Goal: Information Seeking & Learning: Compare options

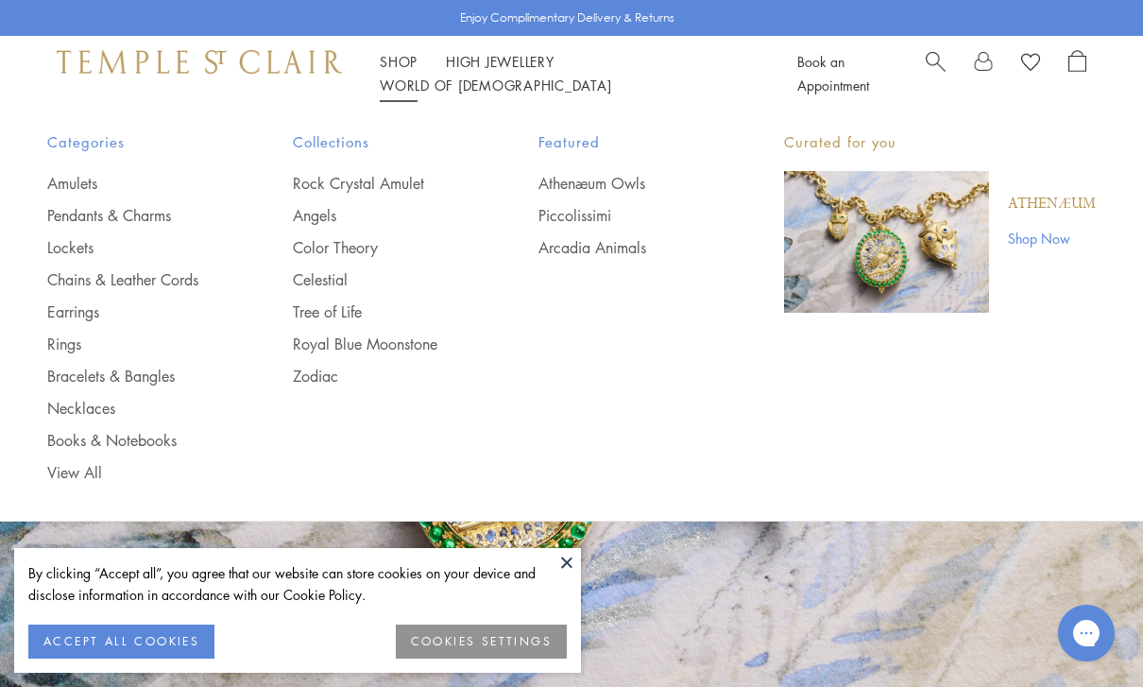
click at [146, 656] on button "ACCEPT ALL COOKIES" at bounding box center [121, 641] width 186 height 34
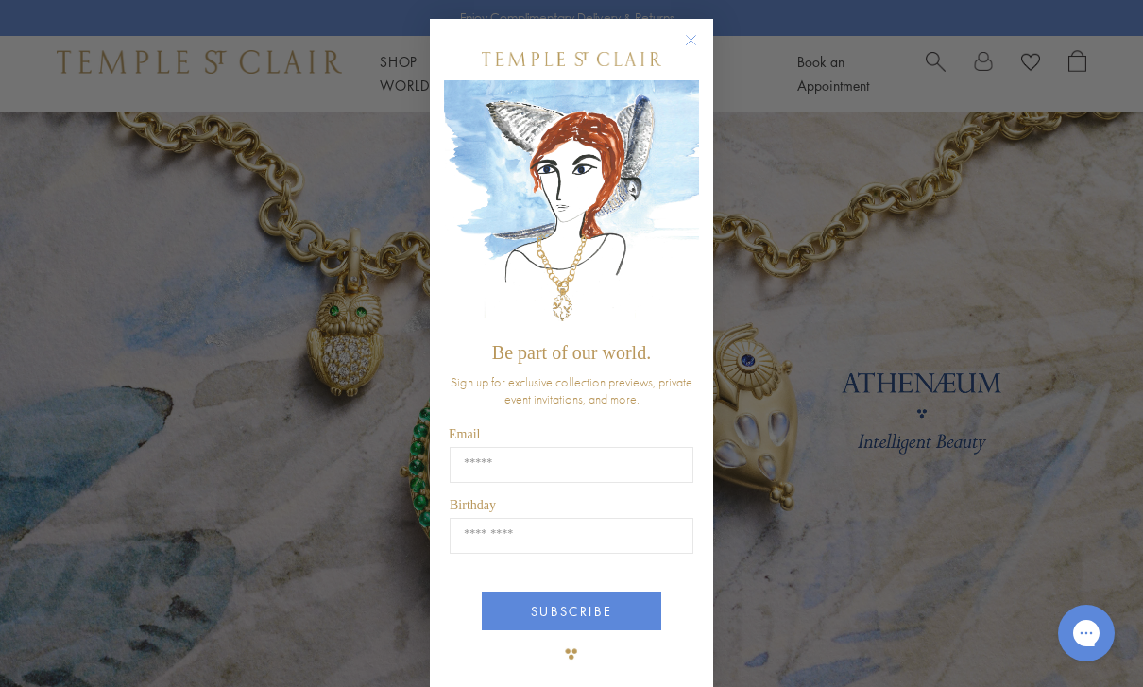
click at [697, 45] on circle "Close dialog" at bounding box center [691, 40] width 23 height 23
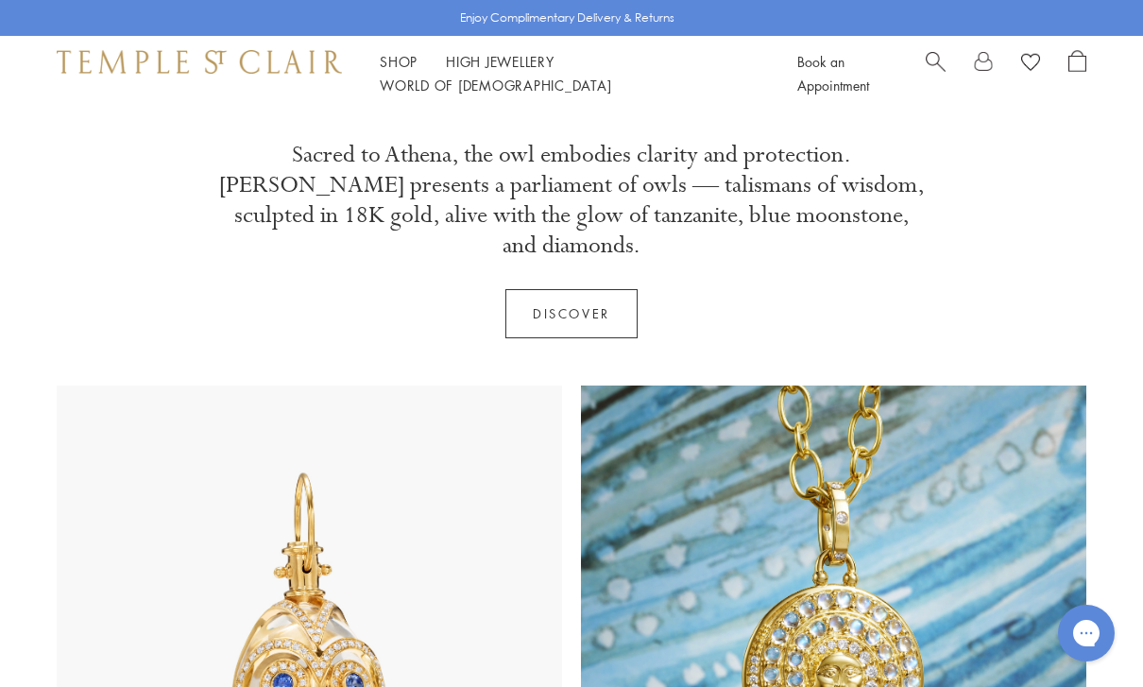
scroll to position [502, 0]
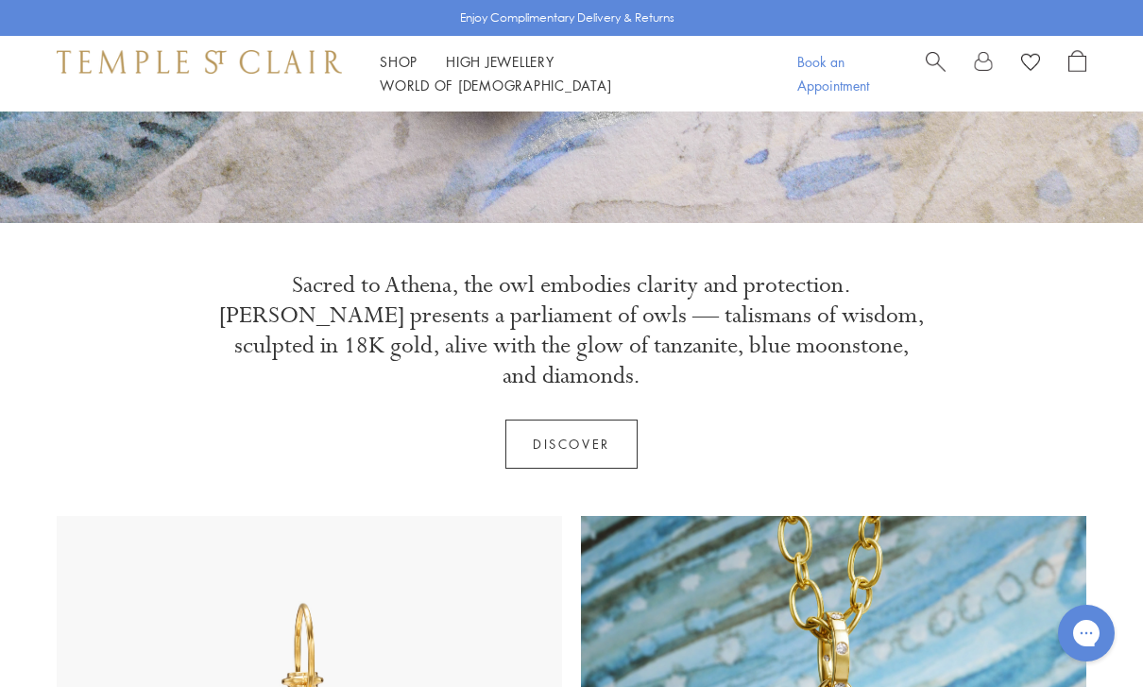
click at [857, 76] on link "Book an Appointment" at bounding box center [833, 73] width 72 height 42
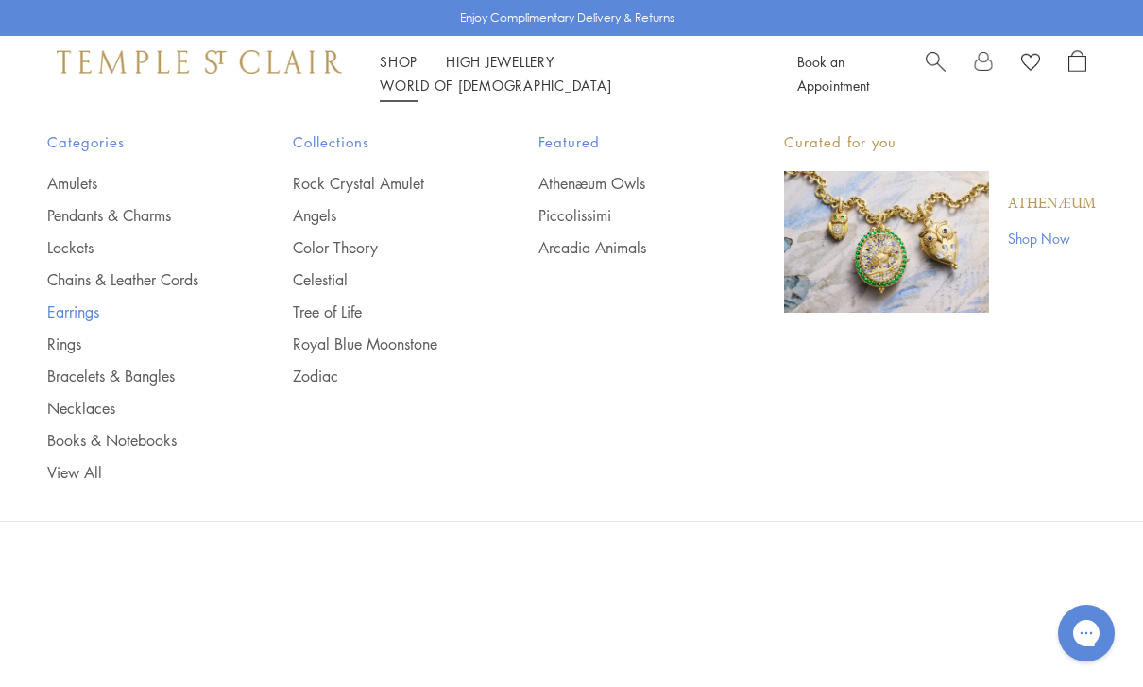
click at [89, 320] on link "Earrings" at bounding box center [132, 311] width 170 height 21
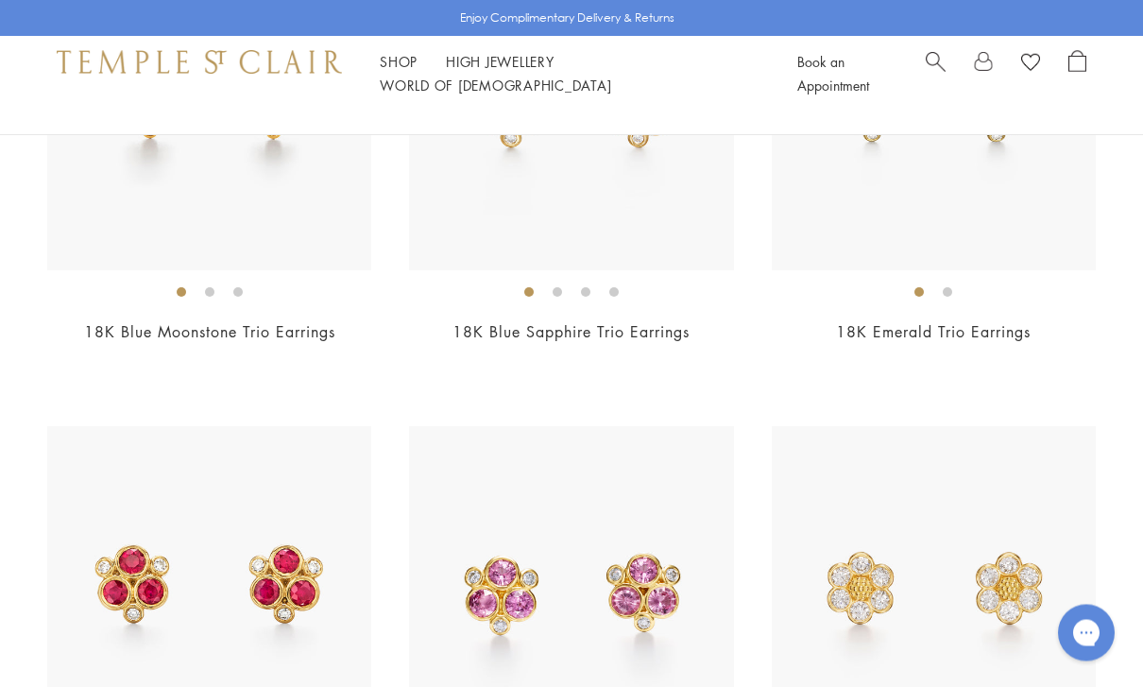
scroll to position [3281, 0]
click at [1029, 557] on img at bounding box center [942, 588] width 324 height 324
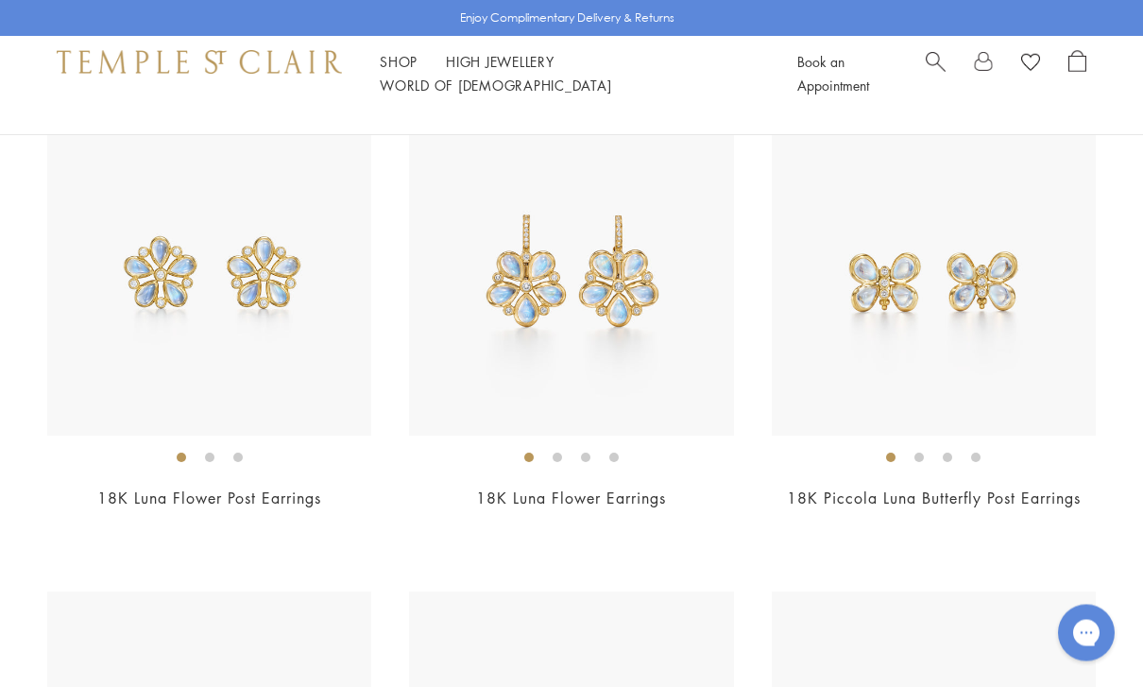
scroll to position [6998, 0]
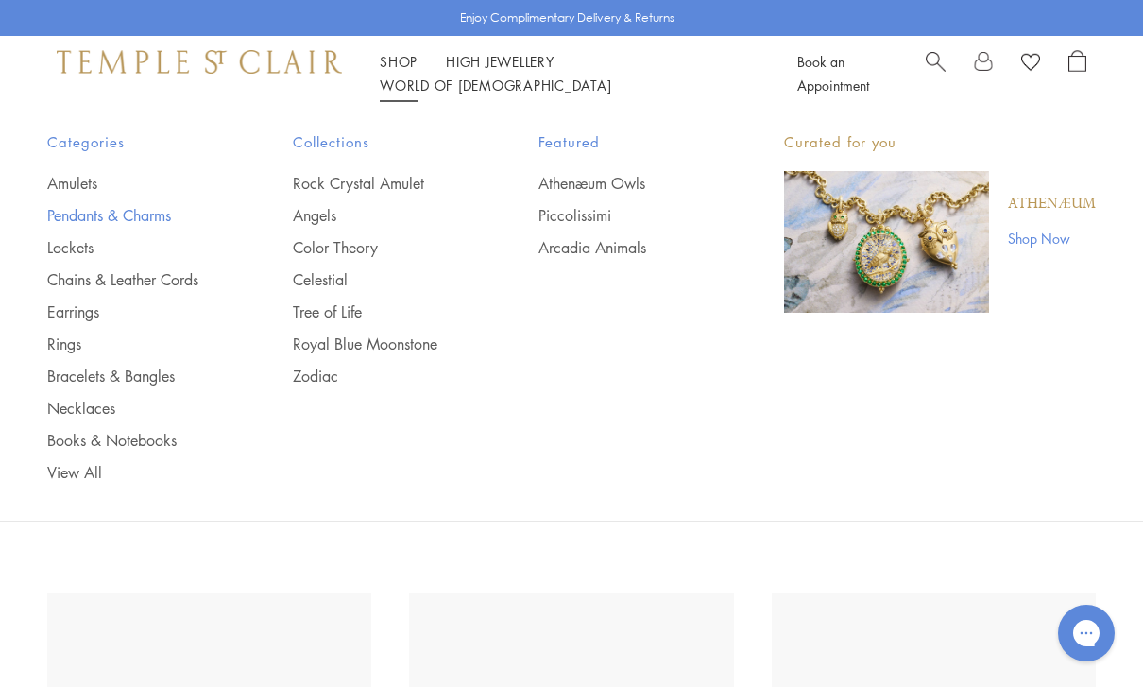
click at [136, 221] on link "Pendants & Charms" at bounding box center [132, 215] width 170 height 21
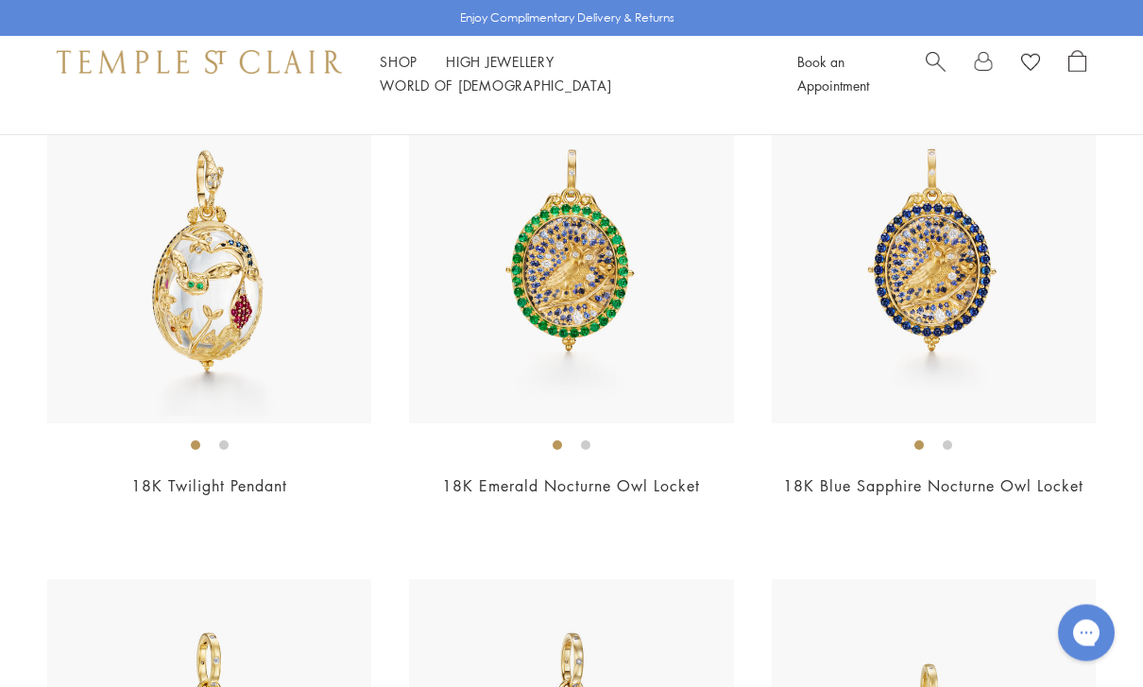
scroll to position [247, 0]
click at [182, 293] on img at bounding box center [209, 261] width 324 height 324
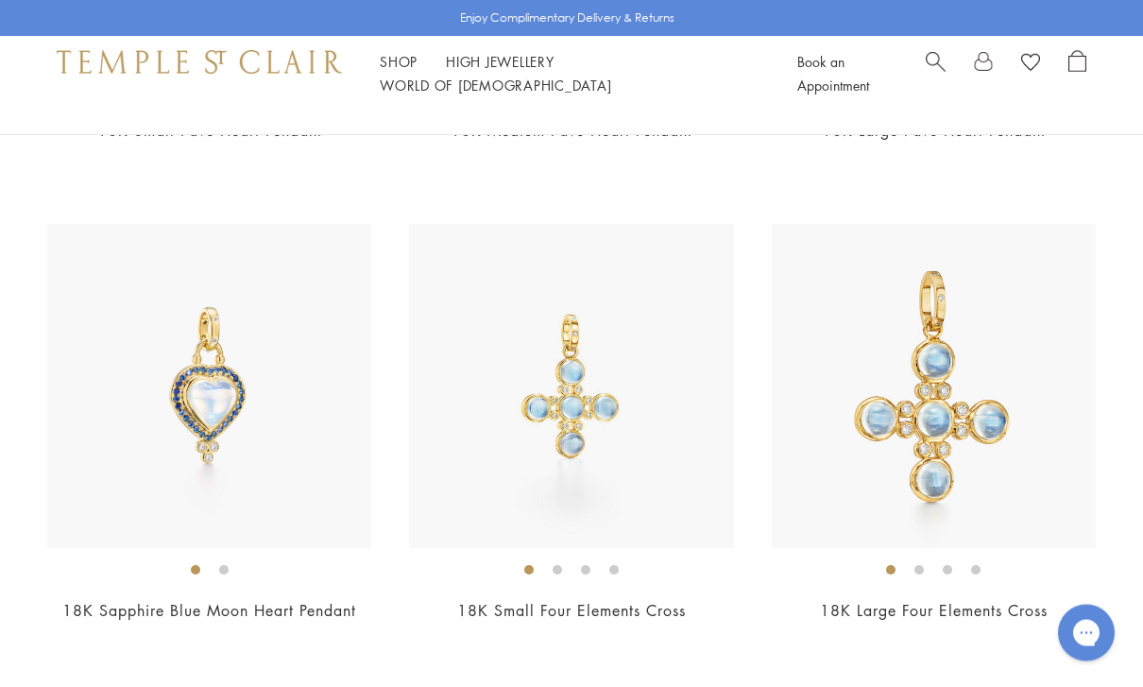
scroll to position [5432, 0]
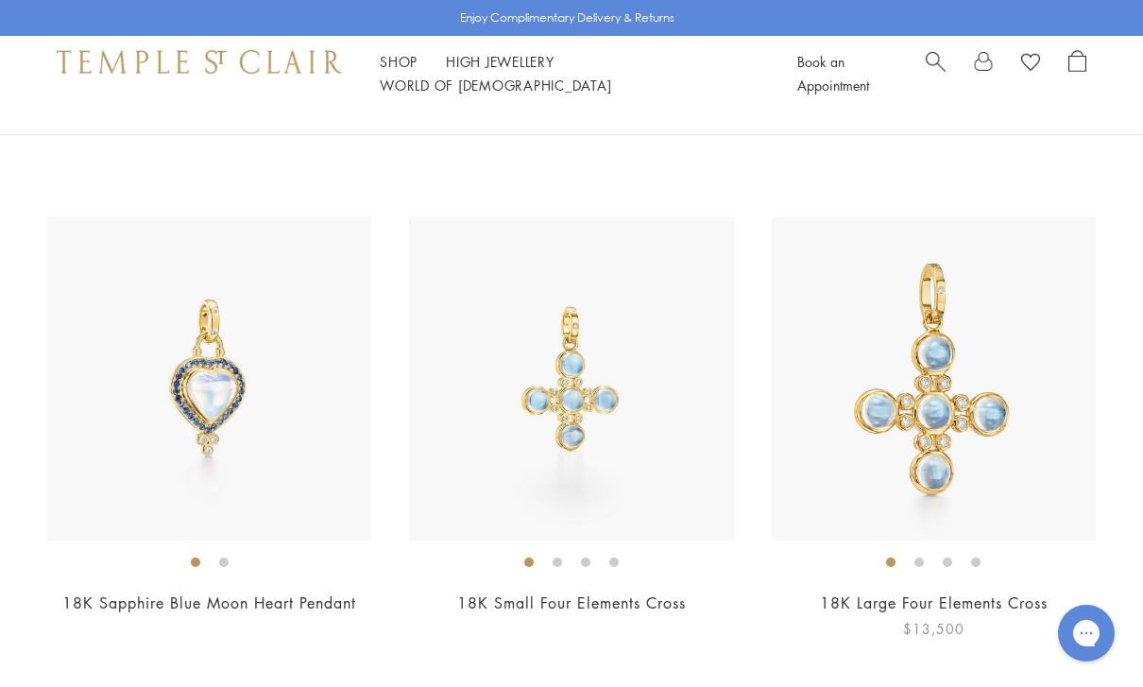
click at [1000, 561] on ol at bounding box center [934, 562] width 324 height 24
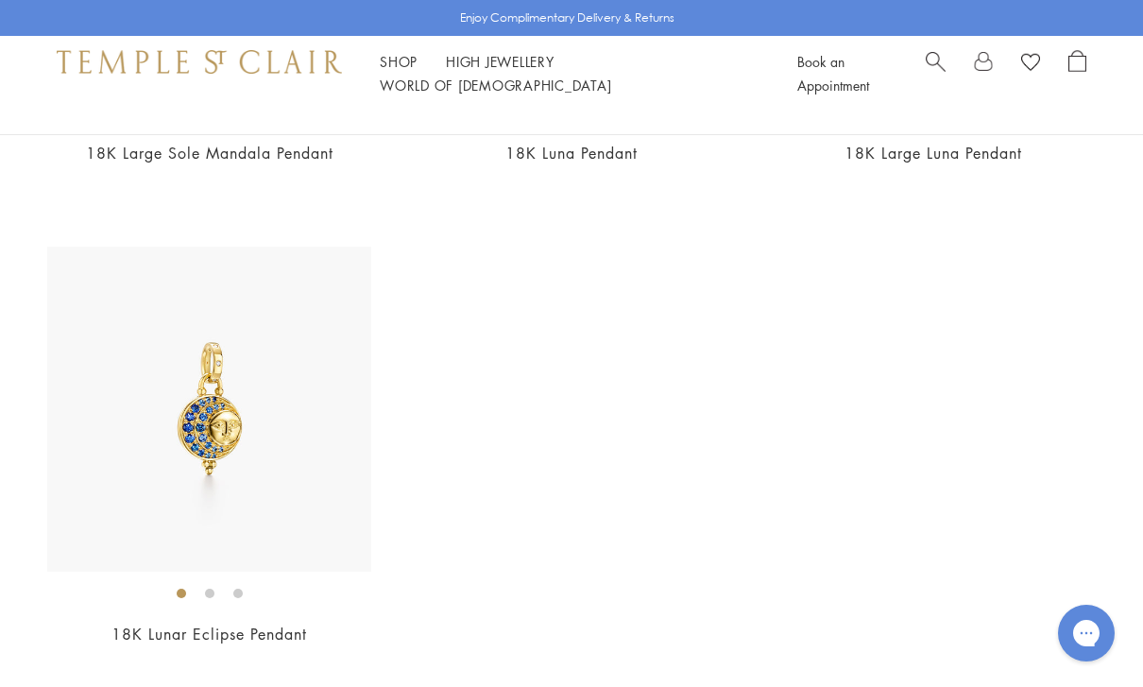
scroll to position [10262, 0]
